Goal: Task Accomplishment & Management: Use online tool/utility

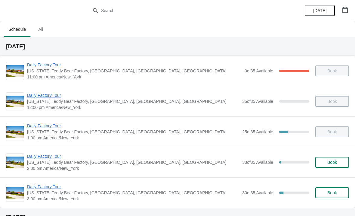
click at [53, 158] on span "Daily Factory Tour" at bounding box center [133, 156] width 212 height 6
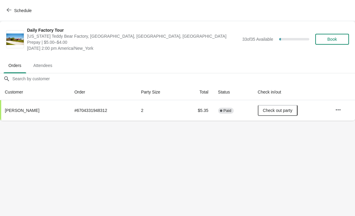
click at [8, 6] on button "Schedule" at bounding box center [19, 10] width 33 height 11
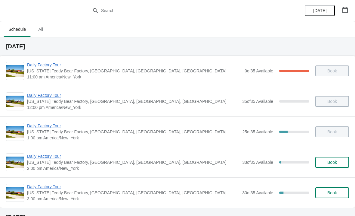
click at [43, 126] on span "Daily Factory Tour" at bounding box center [133, 126] width 212 height 6
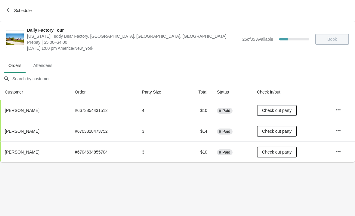
click at [6, 13] on button "Schedule" at bounding box center [19, 10] width 33 height 11
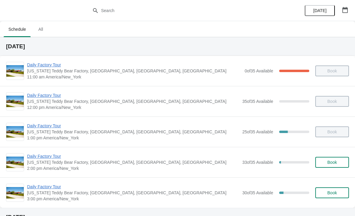
click at [41, 187] on span "Daily Factory Tour" at bounding box center [133, 186] width 212 height 6
click at [49, 188] on span "Daily Factory Tour" at bounding box center [133, 186] width 212 height 6
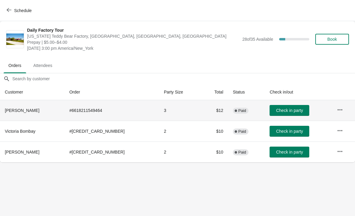
click at [282, 103] on td "Check in party" at bounding box center [298, 110] width 67 height 20
click at [280, 109] on span "Check in party" at bounding box center [290, 110] width 27 height 5
